Goal: Task Accomplishment & Management: Complete application form

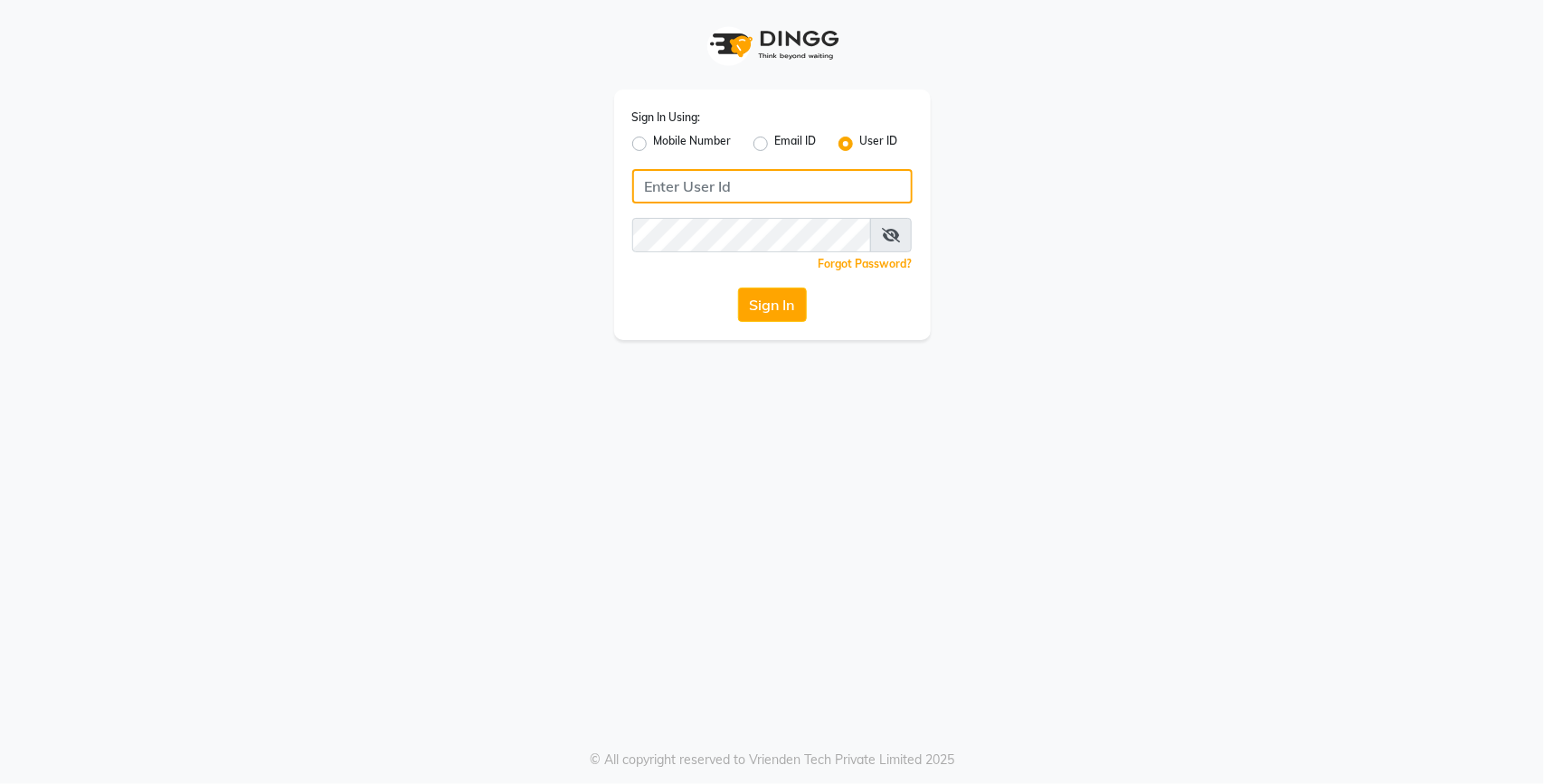
click at [730, 173] on input "Username" at bounding box center [772, 186] width 281 height 35
type input "lit"
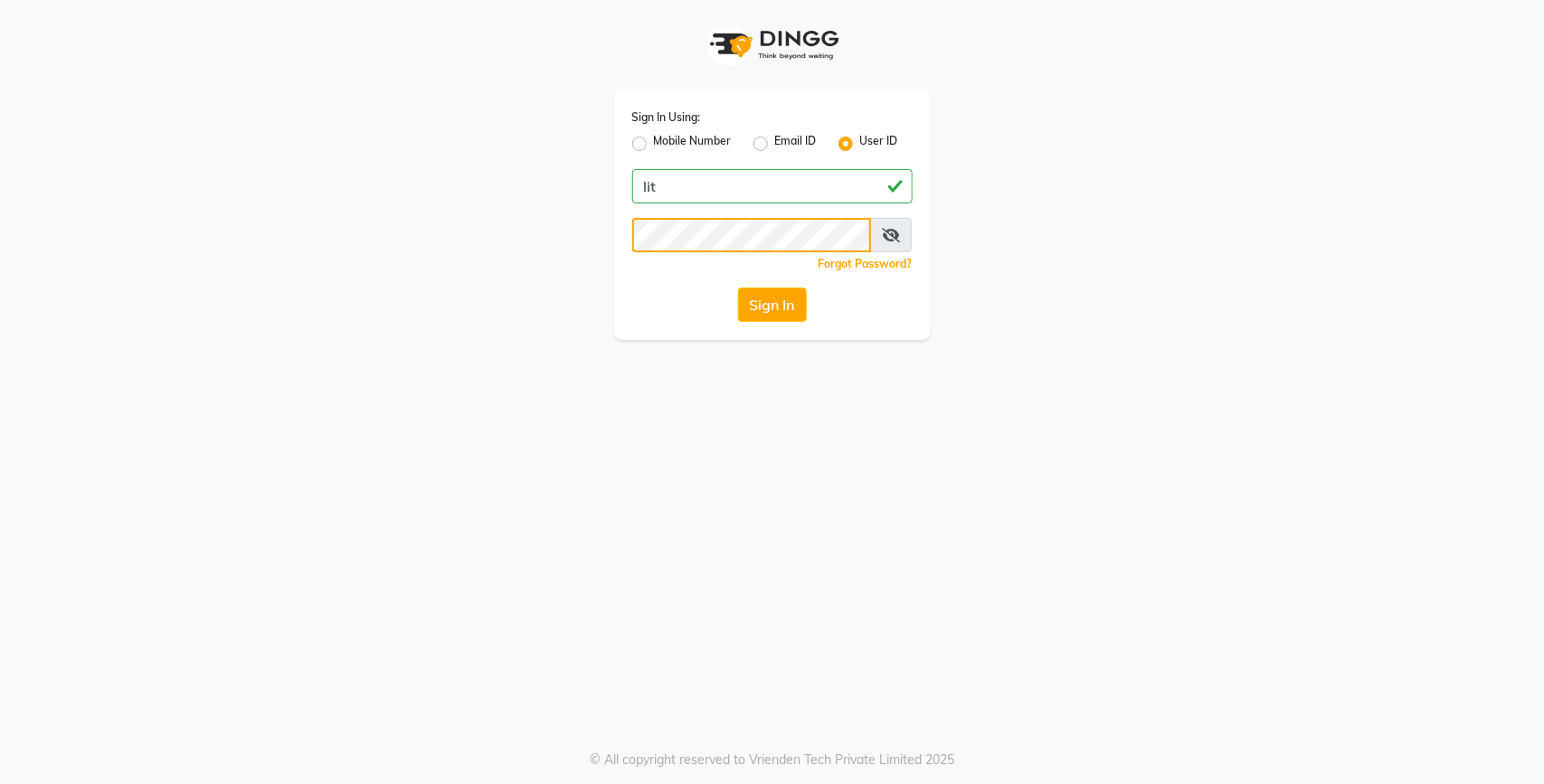
click at [738, 287] on button "Sign In" at bounding box center [772, 304] width 68 height 35
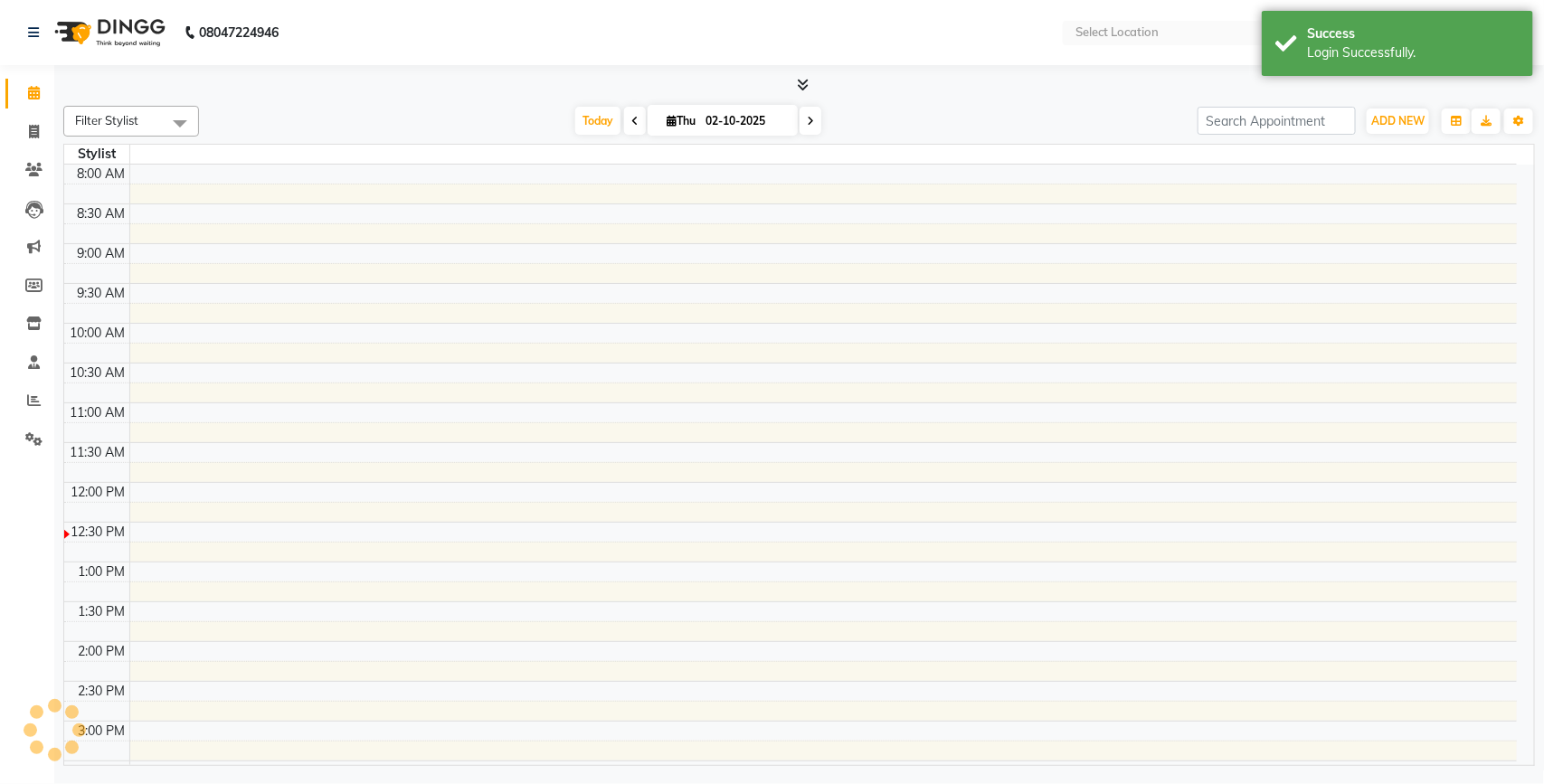
select select "en"
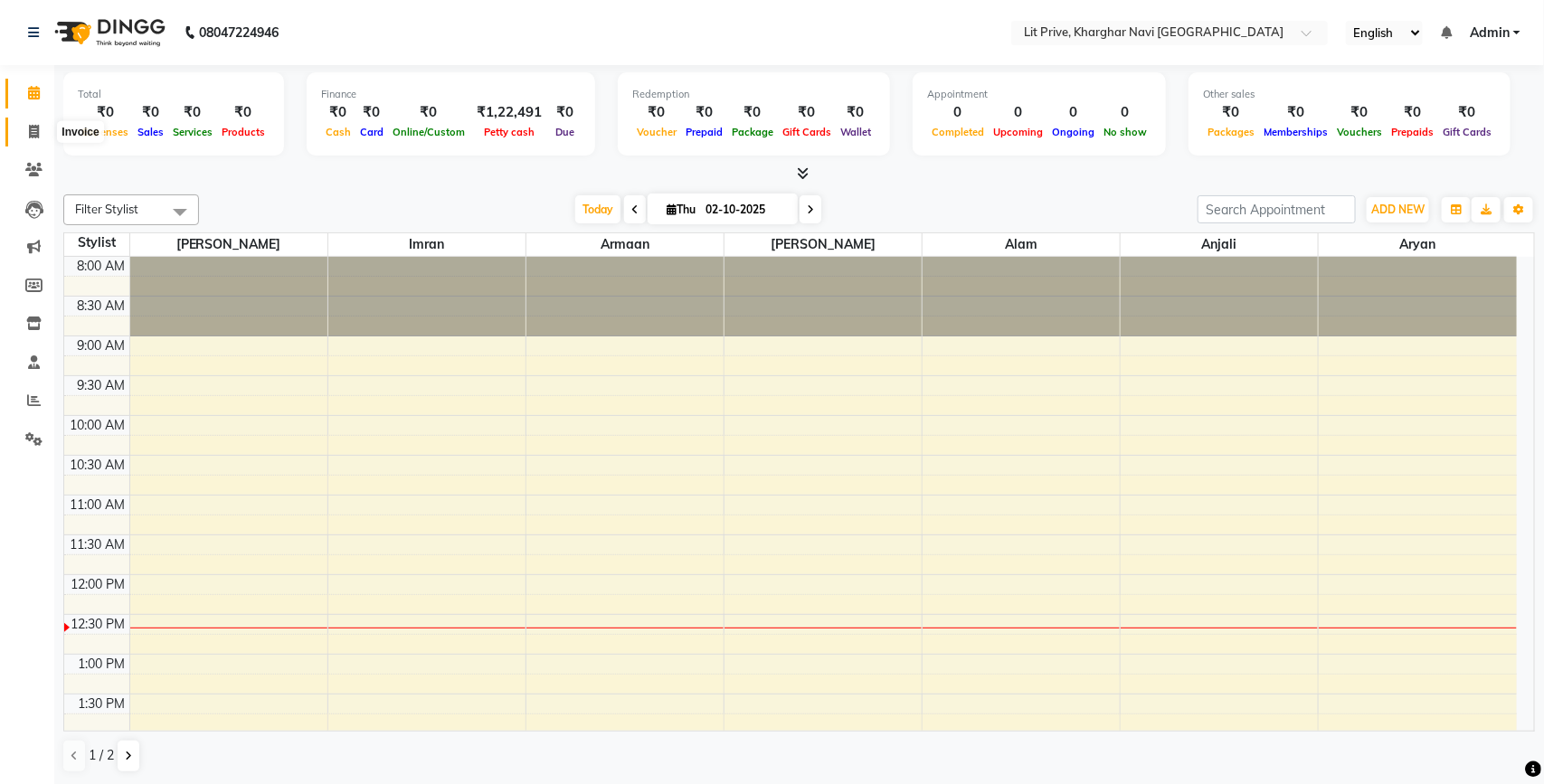
click at [26, 137] on span at bounding box center [34, 132] width 32 height 21
select select "service"
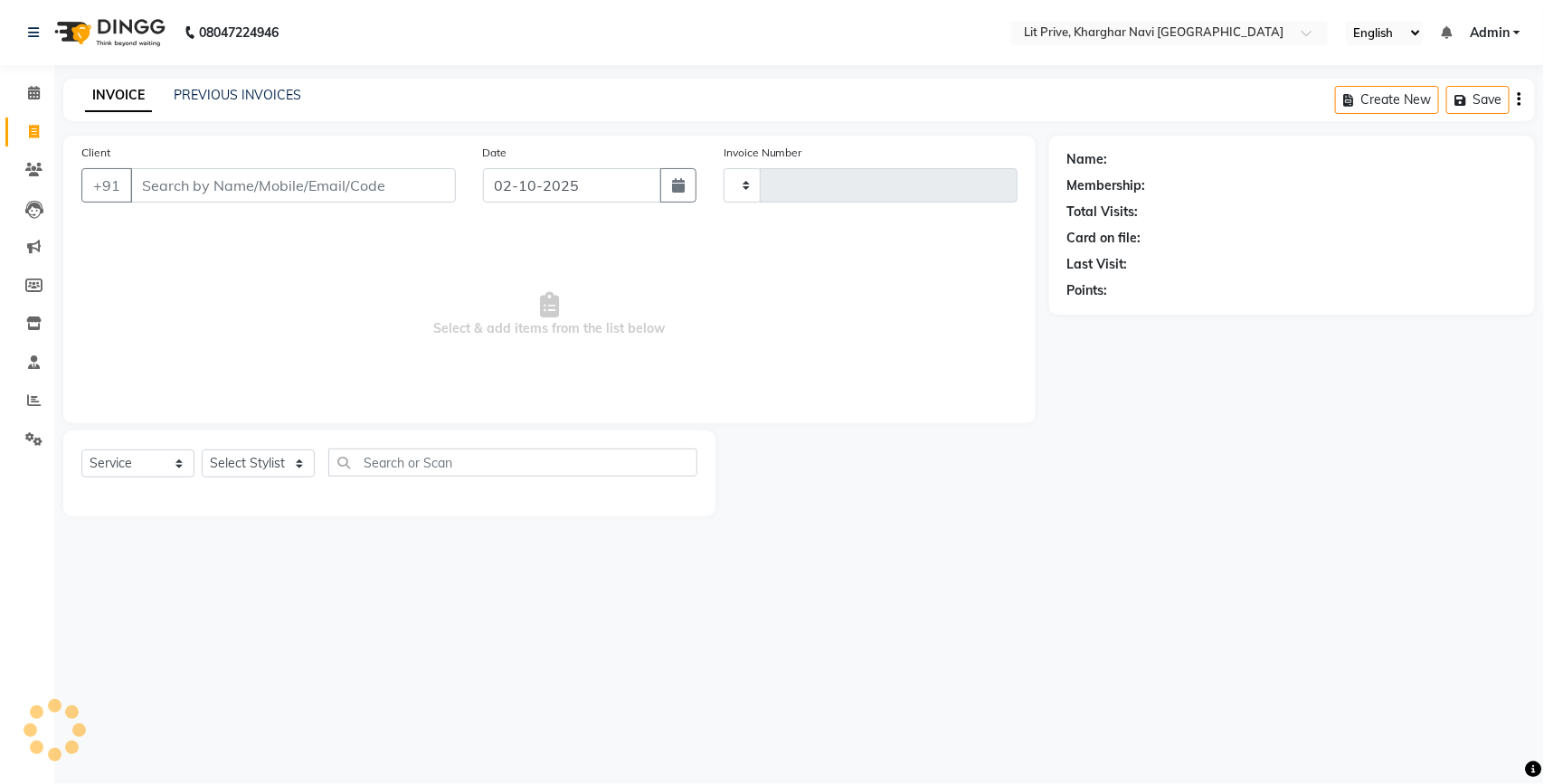
type input "1892"
select select "5625"
click at [283, 461] on select "Select Stylist [PERSON_NAME] [PERSON_NAME] [PERSON_NAME] [PERSON_NAME] [PERSON_…" at bounding box center [258, 463] width 113 height 28
click at [201, 449] on select "Select Stylist [PERSON_NAME] [PERSON_NAME] [PERSON_NAME] [PERSON_NAME] [PERSON_…" at bounding box center [258, 463] width 113 height 28
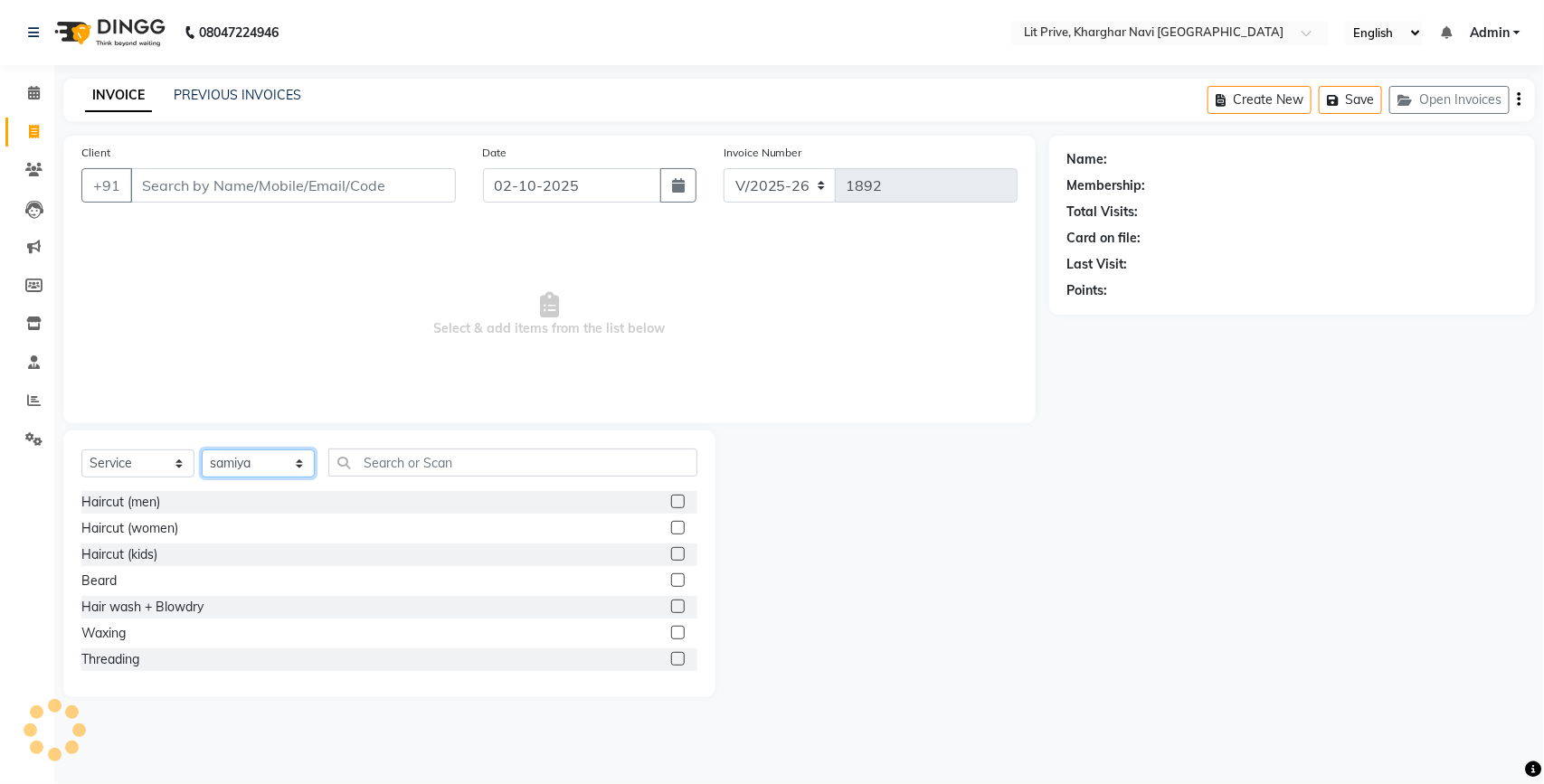
click at [251, 450] on select "Select Stylist [PERSON_NAME] [PERSON_NAME] [PERSON_NAME] [PERSON_NAME] [PERSON_…" at bounding box center [258, 463] width 113 height 28
select select "88462"
click at [201, 449] on select "Select Stylist [PERSON_NAME] [PERSON_NAME] [PERSON_NAME] [PERSON_NAME] [PERSON_…" at bounding box center [258, 463] width 113 height 28
click at [671, 498] on label at bounding box center [678, 502] width 14 height 14
click at [671, 498] on input "checkbox" at bounding box center [677, 503] width 12 height 12
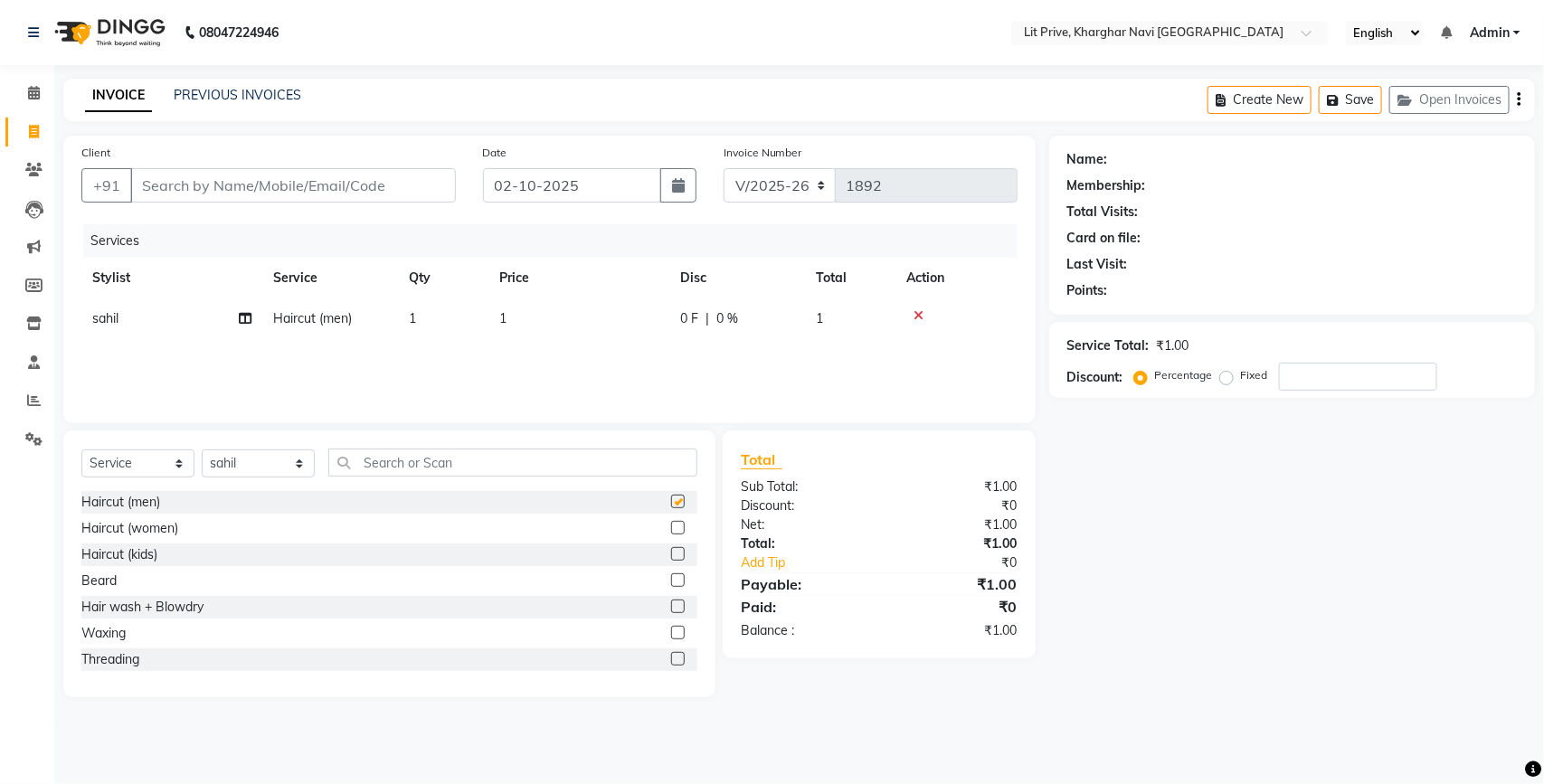
checkbox input "false"
click at [232, 464] on select "Select Stylist [PERSON_NAME] [PERSON_NAME] [PERSON_NAME] [PERSON_NAME] [PERSON_…" at bounding box center [258, 463] width 113 height 28
select select "83138"
click at [201, 449] on select "Select Stylist [PERSON_NAME] [PERSON_NAME] [PERSON_NAME] [PERSON_NAME] [PERSON_…" at bounding box center [258, 463] width 113 height 28
click at [671, 527] on label at bounding box center [678, 527] width 14 height 14
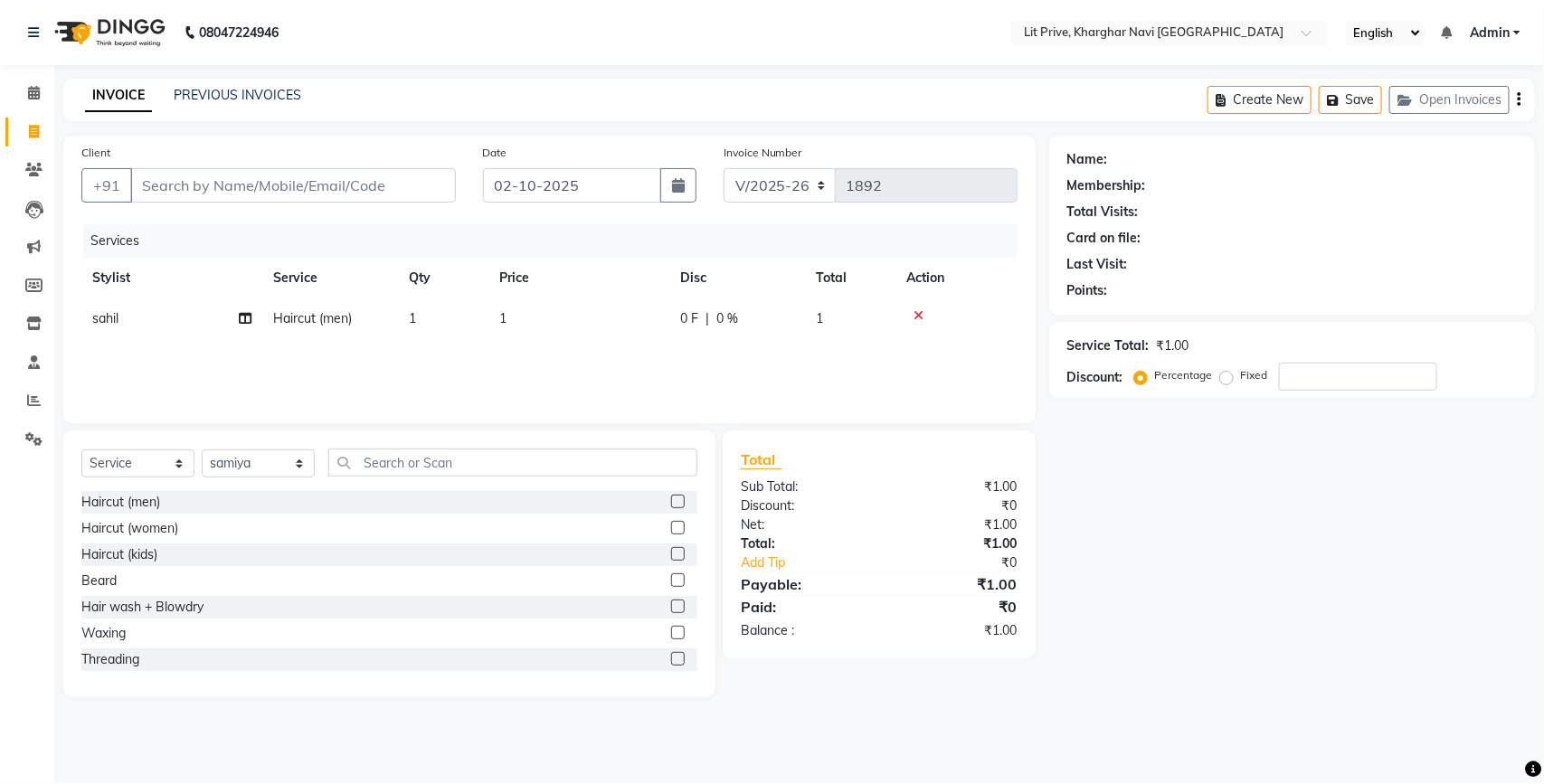
click at [671, 527] on input "checkbox" at bounding box center [677, 528] width 12 height 12
checkbox input "false"
click at [222, 457] on select "Select Stylist [PERSON_NAME] [PERSON_NAME] [PERSON_NAME] [PERSON_NAME] [PERSON_…" at bounding box center [258, 463] width 113 height 28
select select "65621"
click at [201, 455] on select "Select Stylist [PERSON_NAME] [PERSON_NAME] [PERSON_NAME] [PERSON_NAME] [PERSON_…" at bounding box center [258, 463] width 113 height 28
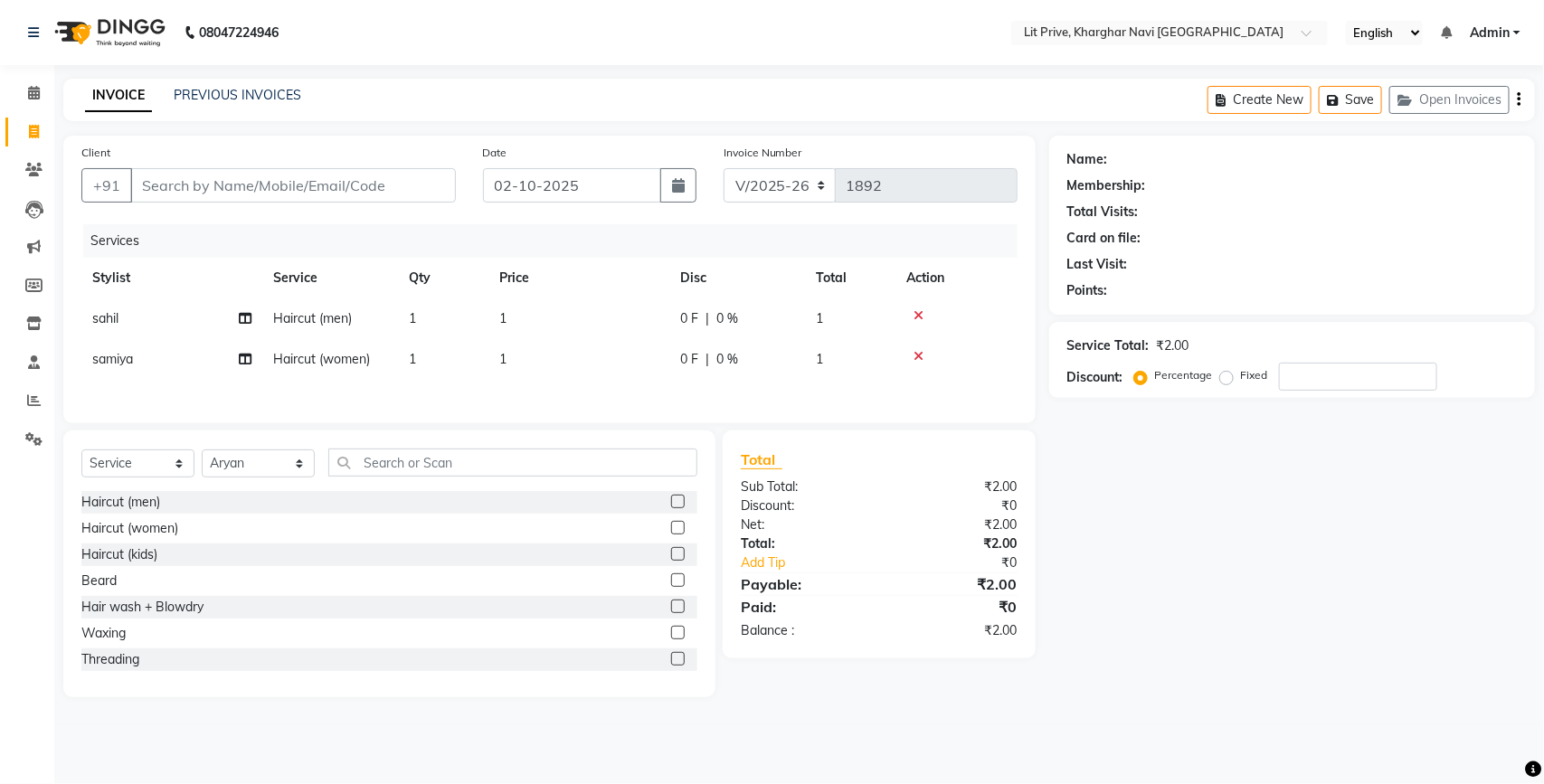
click at [671, 502] on label at bounding box center [678, 502] width 14 height 14
click at [671, 502] on input "checkbox" at bounding box center [677, 503] width 12 height 12
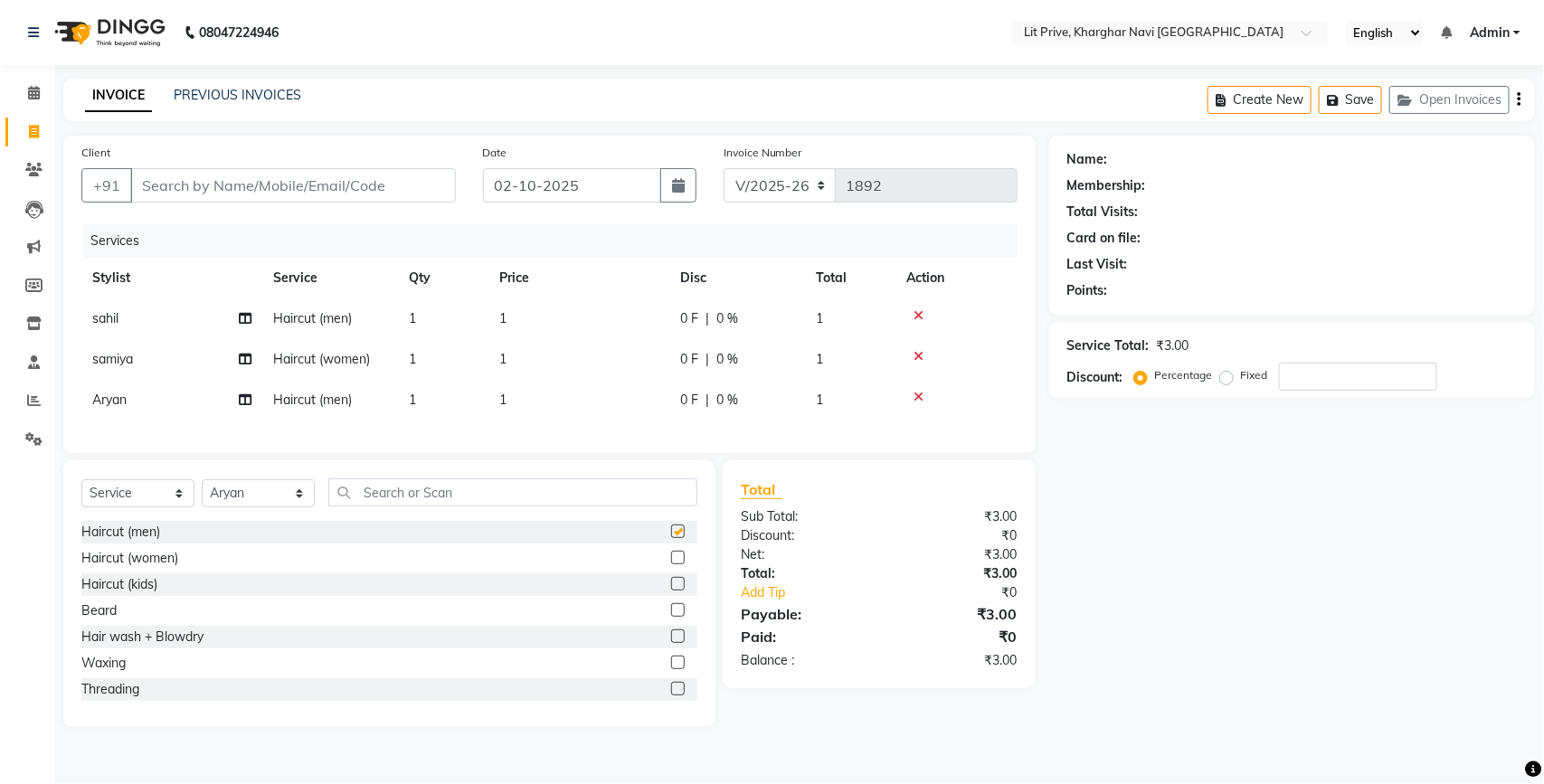
checkbox input "false"
click at [616, 400] on td "1" at bounding box center [579, 399] width 180 height 41
select select "65621"
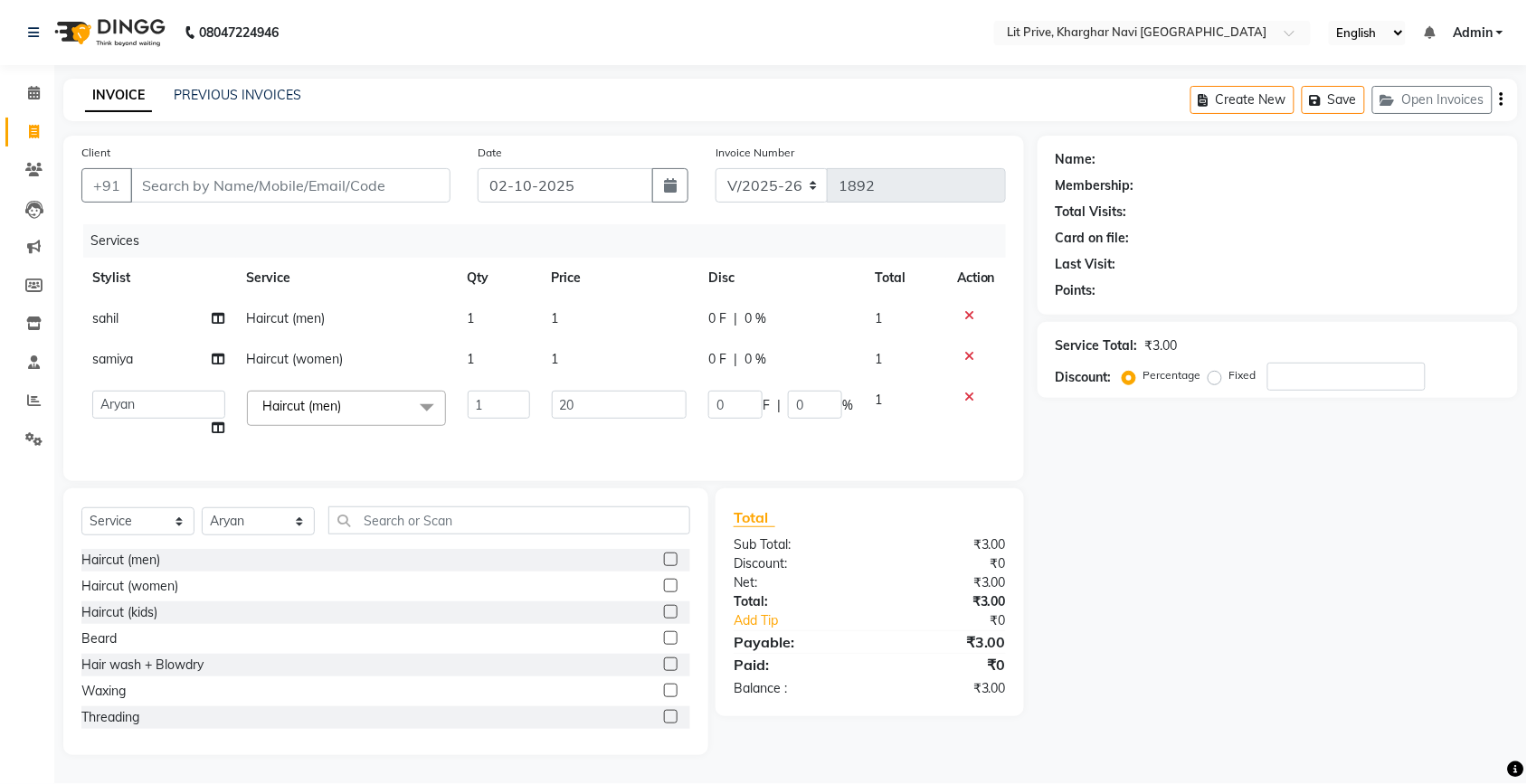
type input "200"
click at [625, 376] on td "1" at bounding box center [627, 359] width 161 height 41
select select "83138"
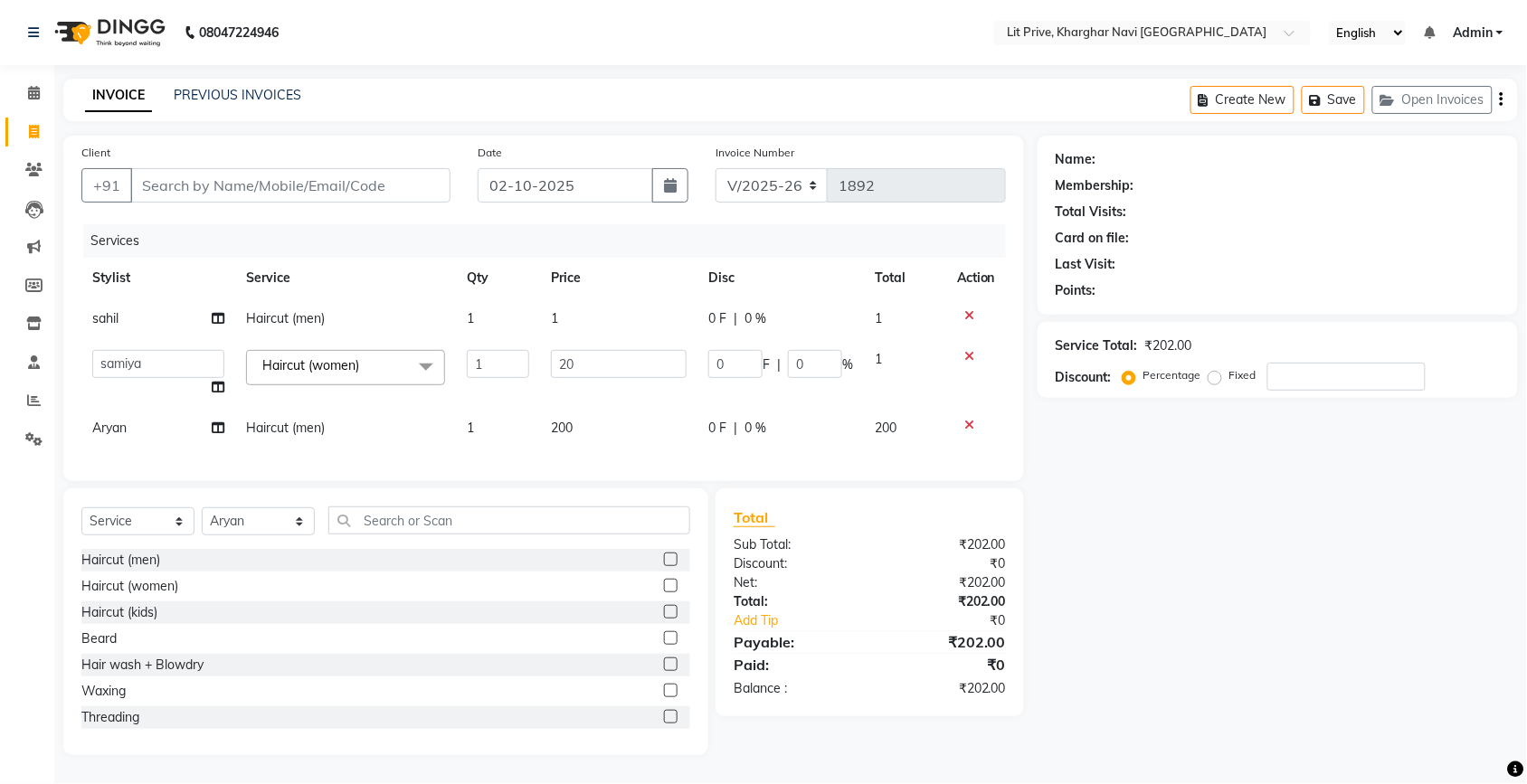
type input "200"
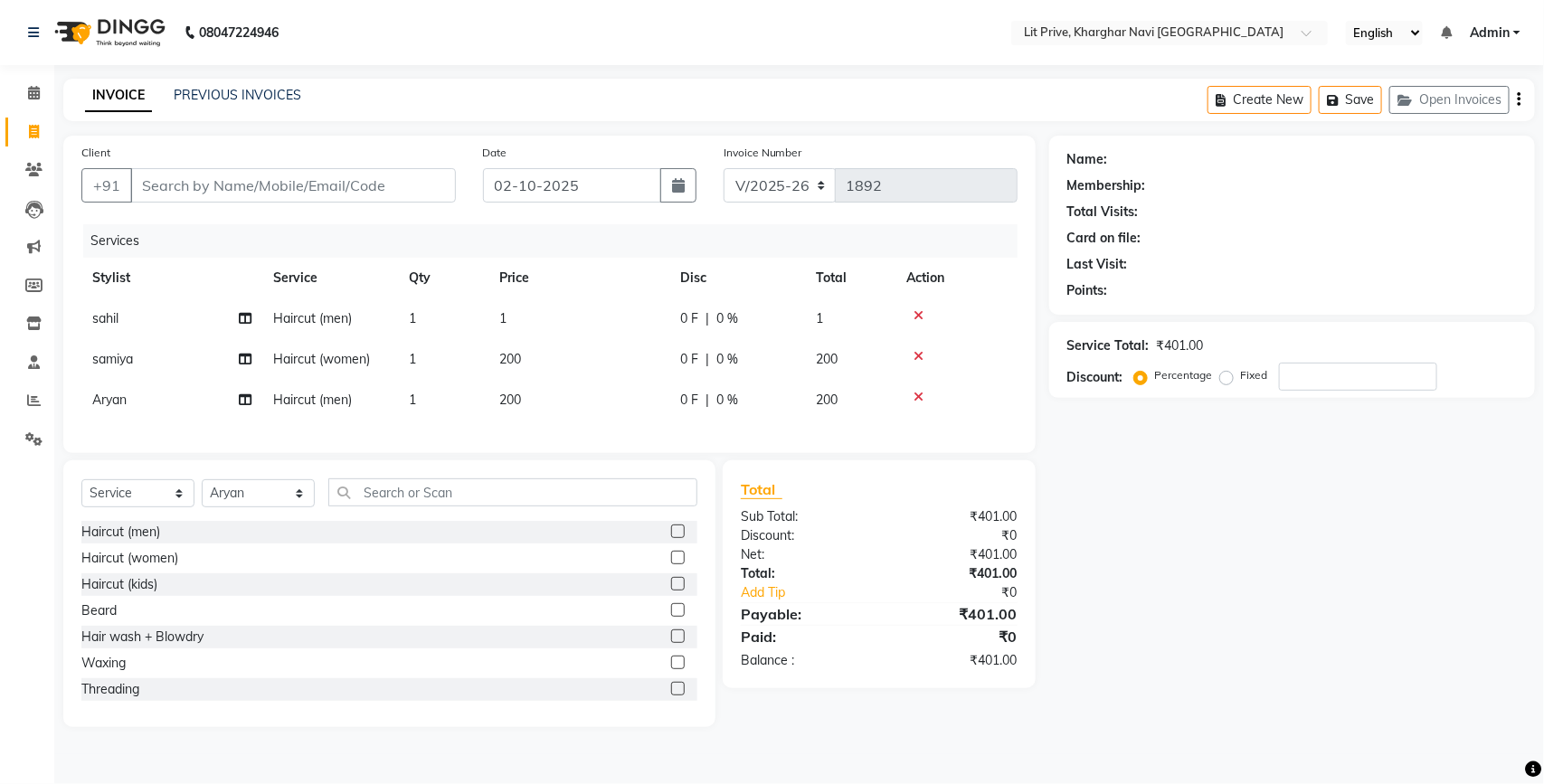
click at [638, 314] on td "1" at bounding box center [579, 318] width 180 height 41
select select "88462"
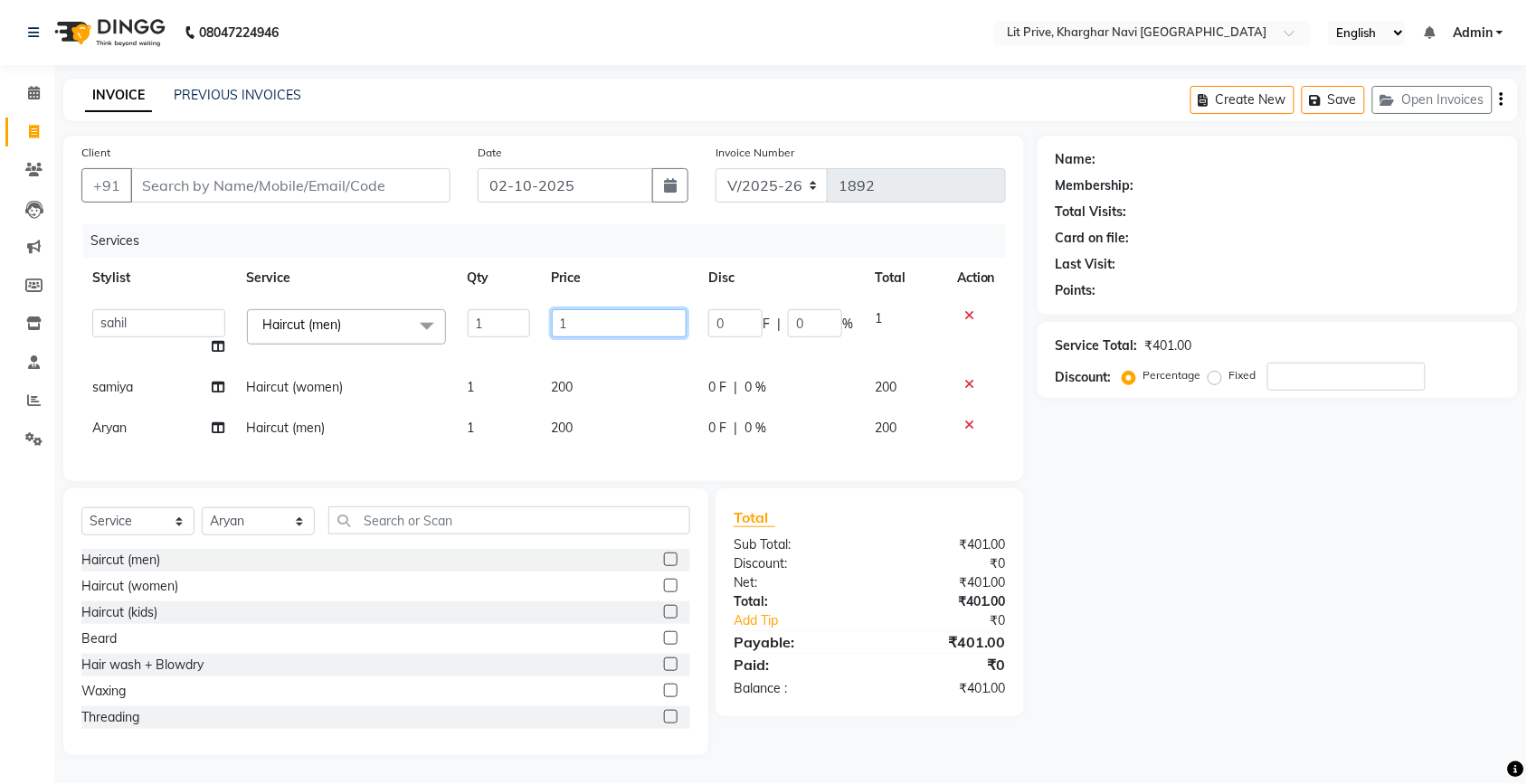
click at [638, 314] on input "1" at bounding box center [620, 323] width 136 height 28
type input "450"
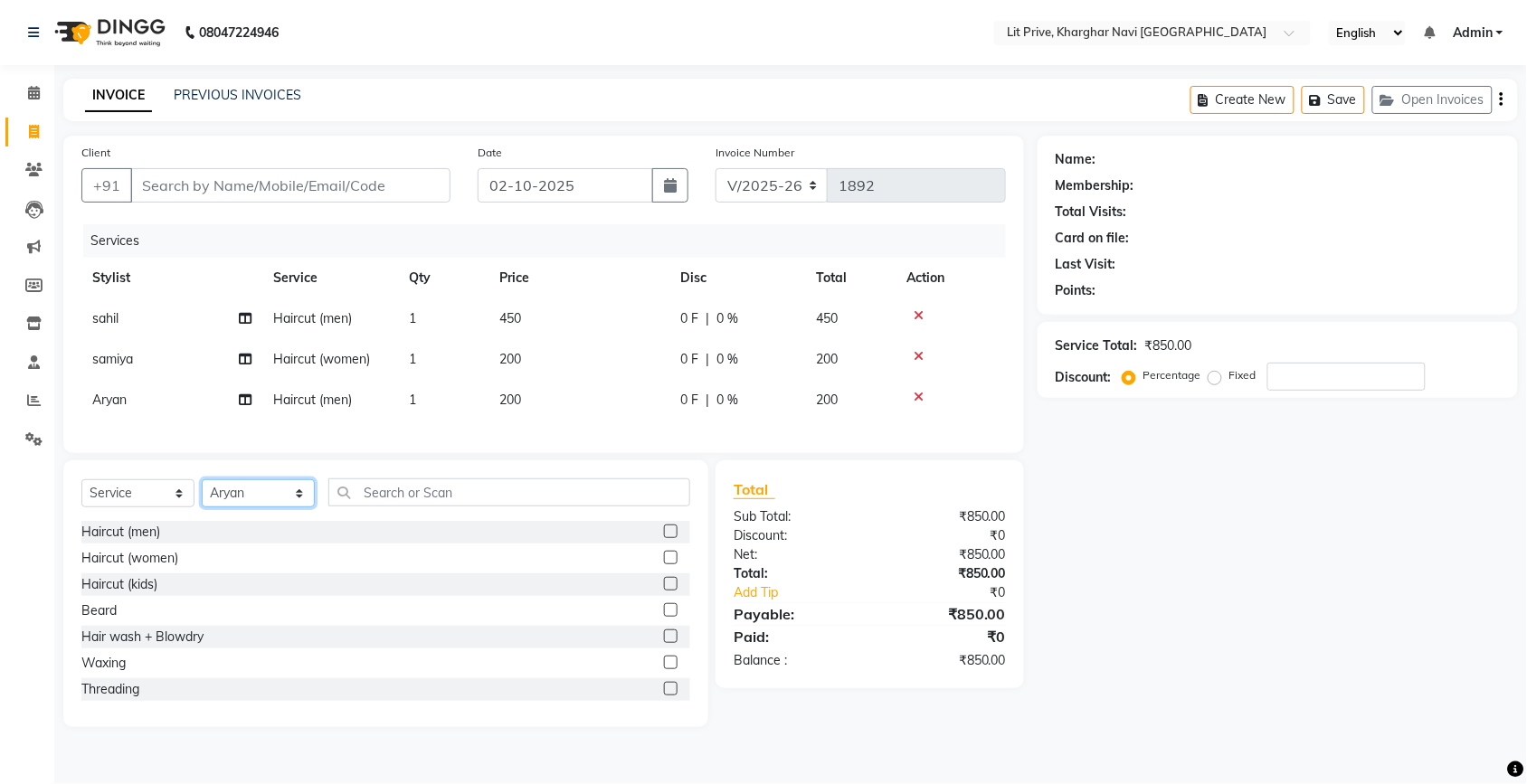
click at [252, 520] on div "Select Service Product Membership Package Voucher Prepaid Gift Card Select Styl…" at bounding box center [386, 500] width 609 height 43
select select "38245"
click at [201, 496] on select "Select Stylist [PERSON_NAME] [PERSON_NAME] [PERSON_NAME] [PERSON_NAME] [PERSON_…" at bounding box center [258, 494] width 113 height 28
click at [671, 538] on label at bounding box center [678, 531] width 14 height 14
click at [671, 538] on input "checkbox" at bounding box center [677, 532] width 12 height 12
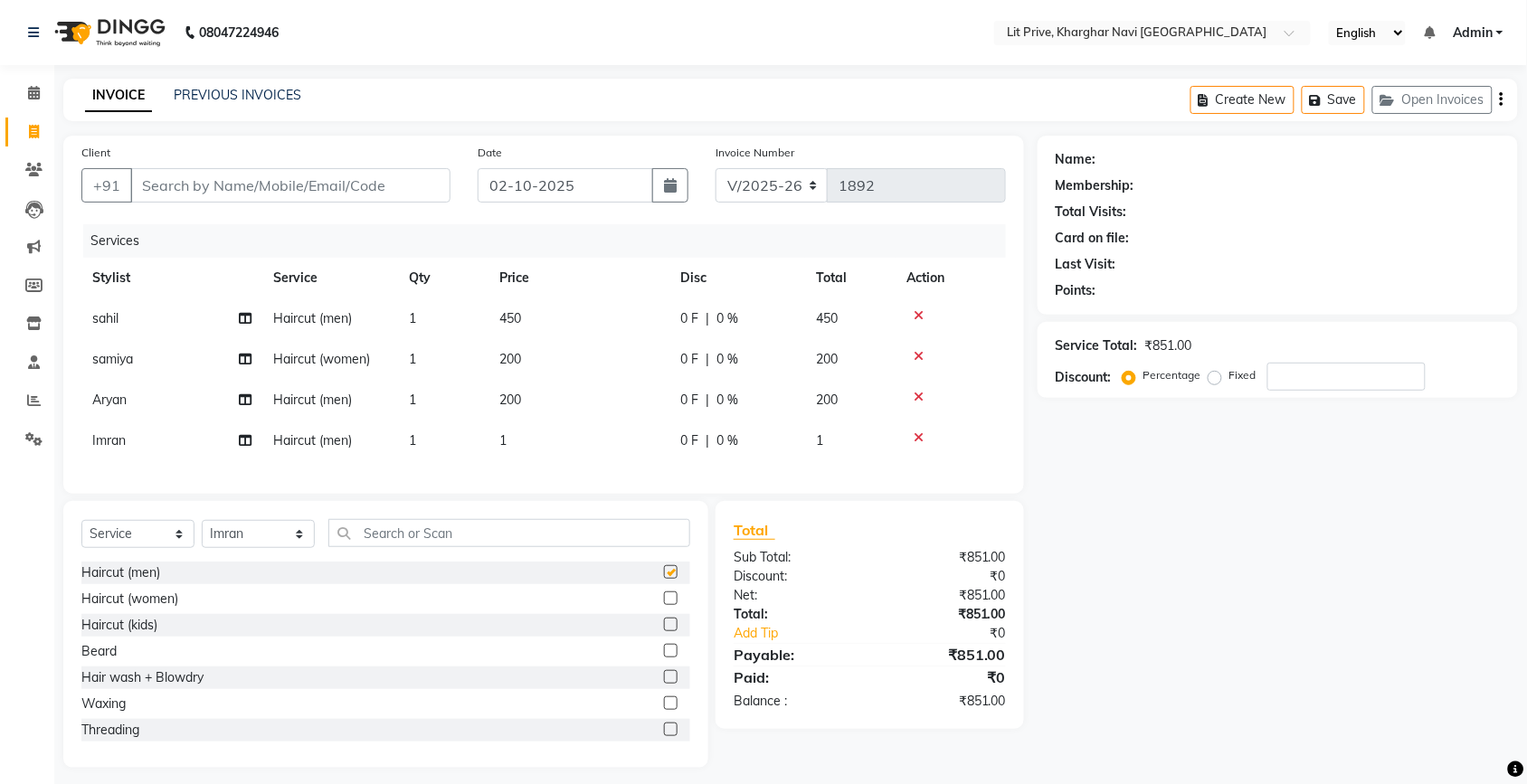
checkbox input "false"
click at [612, 425] on td "1" at bounding box center [579, 440] width 180 height 41
select select "38245"
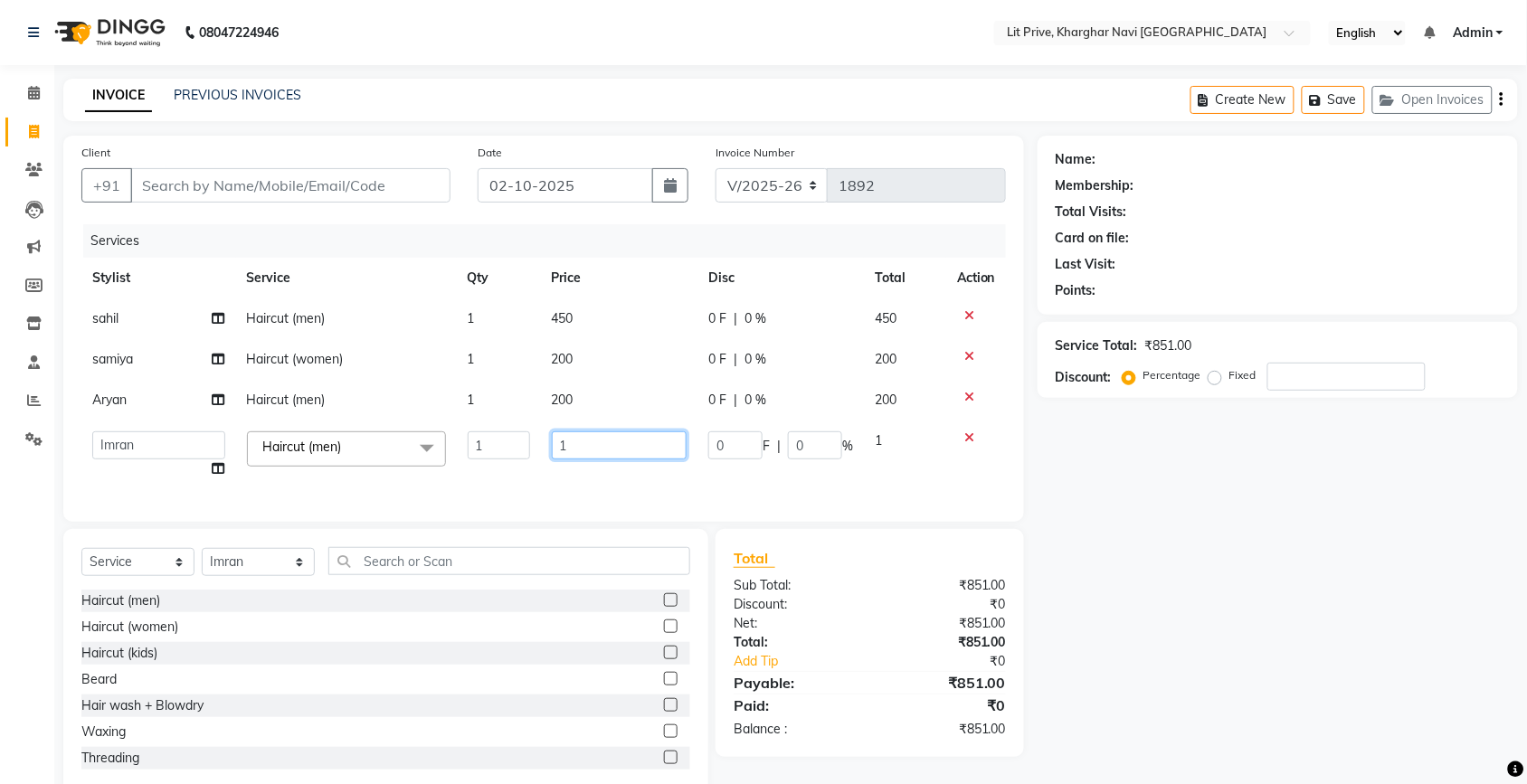
click at [614, 448] on input "1" at bounding box center [620, 445] width 136 height 28
type input "400"
click at [1136, 494] on div "Name: Membership: Total Visits: Card on file: Last Visit: Points: Service Total…" at bounding box center [1284, 466] width 494 height 660
